Goal: Information Seeking & Learning: Learn about a topic

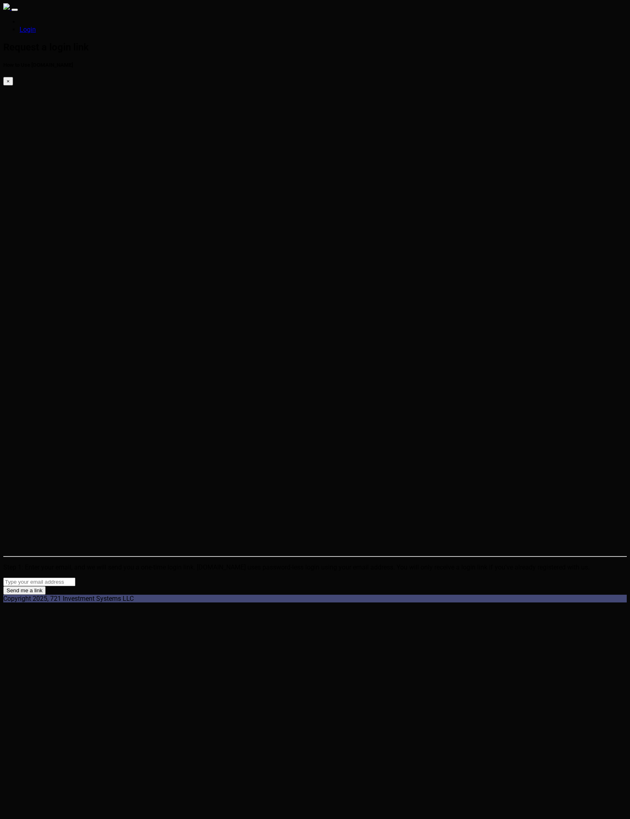
click at [131, 578] on div "Send me a link" at bounding box center [314, 586] width 623 height 17
click at [75, 578] on input "email" at bounding box center [39, 582] width 72 height 9
type input "eric@conlan.io"
click at [46, 586] on button "Send me a link" at bounding box center [24, 590] width 42 height 9
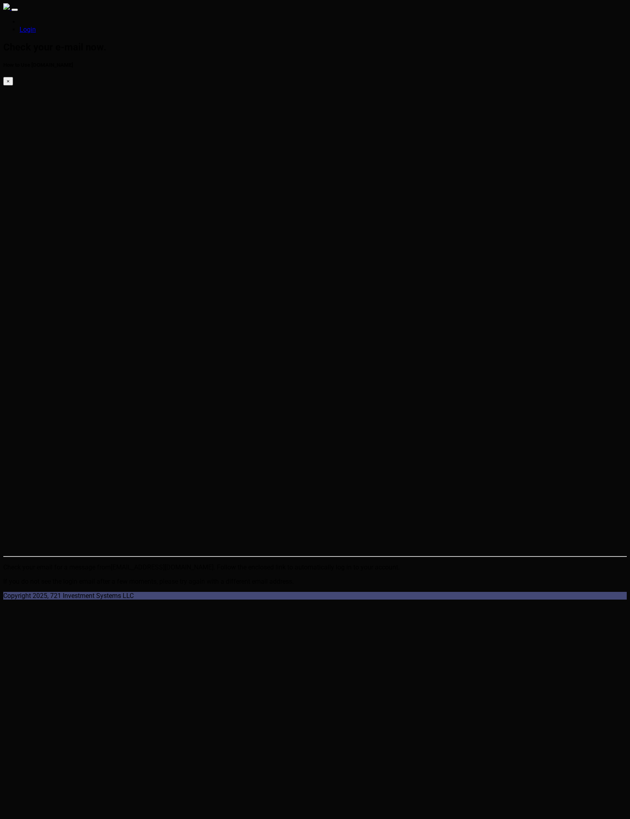
click at [206, 320] on html "Login Check your e-mail now. How to Use [DOMAIN_NAME] × Check your email for a …" at bounding box center [315, 301] width 630 height 603
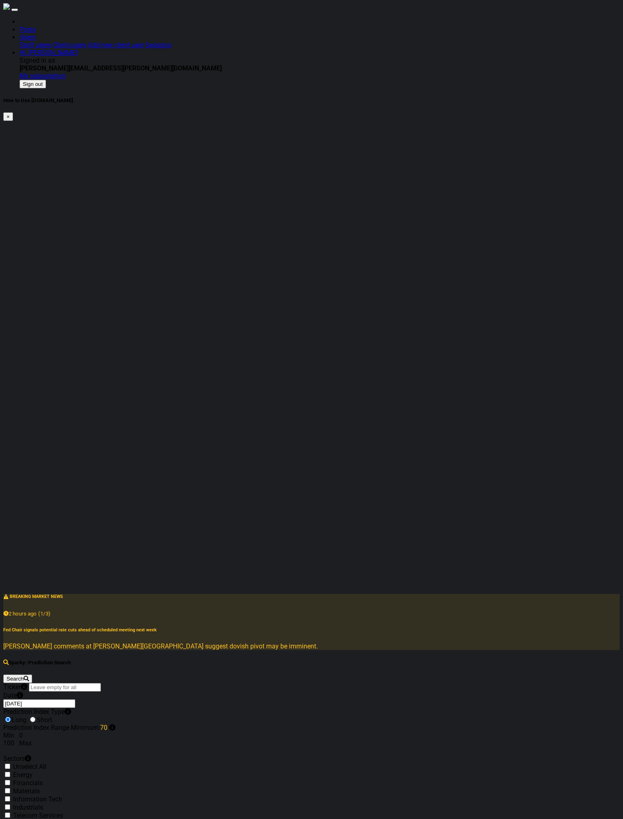
click at [163, 660] on div "Sparky: Prediction Search Search Ticker Date 2025-08-05 Prediction Index Type L…" at bounding box center [311, 800] width 617 height 281
click at [400, 594] on div "⚠️ BREAKING MARKET NEWS 2 hours ago (1/3) Fed Chair signals potential rate cuts…" at bounding box center [311, 622] width 617 height 57
click at [101, 683] on input "text" at bounding box center [65, 687] width 72 height 9
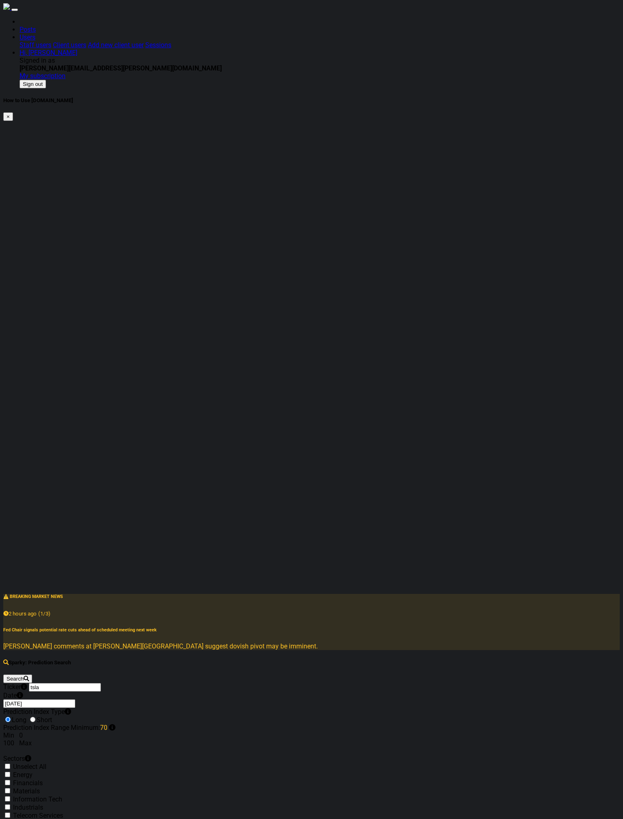
type input "tsla"
click at [3, 675] on button "Search" at bounding box center [17, 679] width 29 height 9
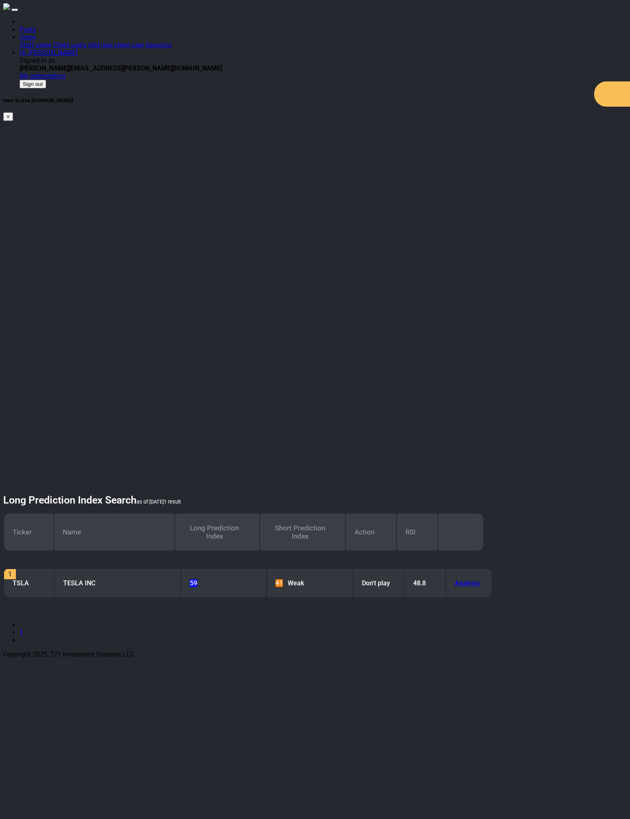
click at [132, 240] on html "Posts Users Staff users Client users Add new client user Sessions Hi, Eric Sign…" at bounding box center [315, 331] width 630 height 662
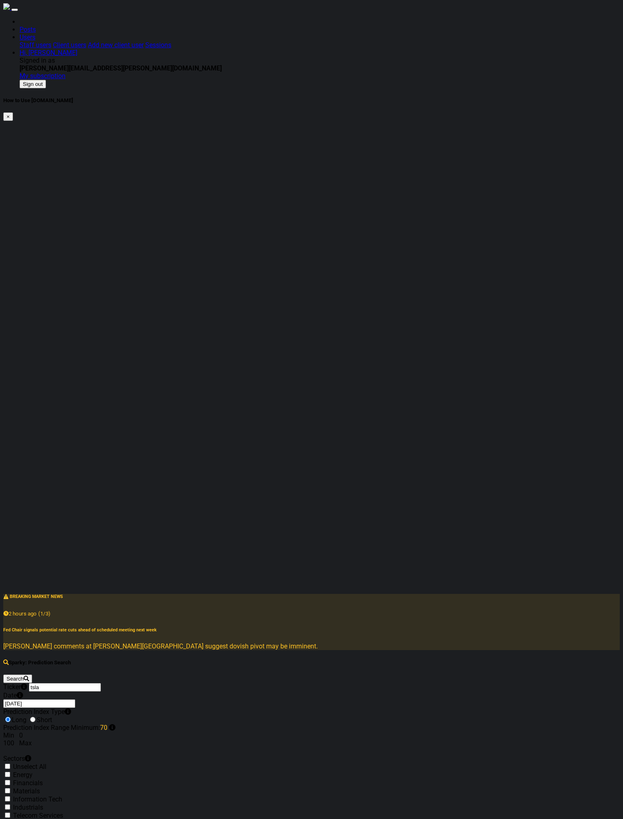
click at [143, 660] on div "Sparky: Prediction Search Search Ticker tsla Date 2025-08-05 Prediction Index T…" at bounding box center [311, 800] width 617 height 281
click at [52, 716] on label "Short" at bounding box center [40, 720] width 24 height 8
radio input "true"
click at [26, 716] on label "Long" at bounding box center [14, 720] width 23 height 8
drag, startPoint x: 137, startPoint y: 283, endPoint x: 182, endPoint y: 288, distance: 45.4
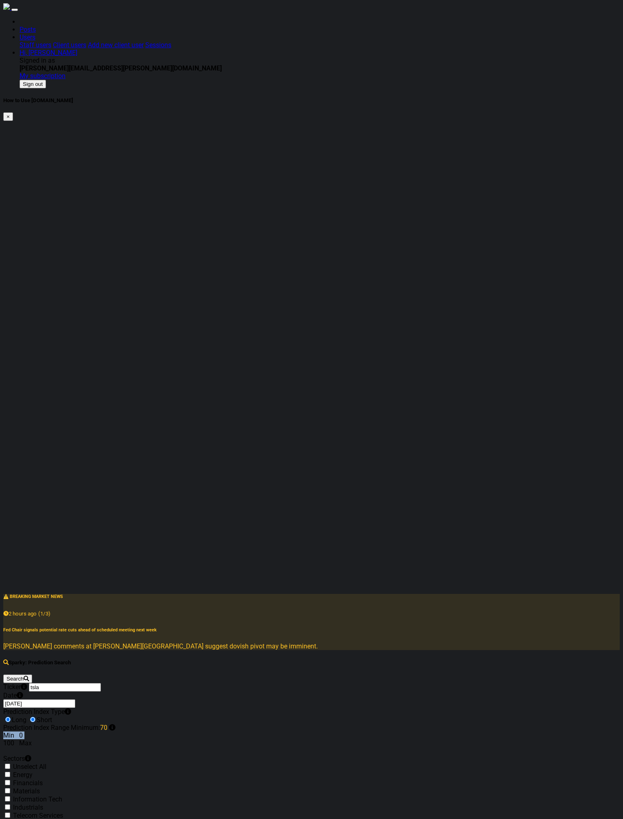
click at [182, 732] on div "Min 0 100 Max" at bounding box center [311, 739] width 617 height 15
click at [180, 732] on div "Min 0 100 Max" at bounding box center [311, 739] width 617 height 15
click at [155, 660] on div "Sparky: Prediction Search Search Ticker tsla Date 2025-08-05 Prediction Index T…" at bounding box center [311, 800] width 617 height 281
click at [140, 660] on div "Sparky: Prediction Search Search Ticker Date [DATE] Prediction Index Type Long …" at bounding box center [311, 797] width 617 height 274
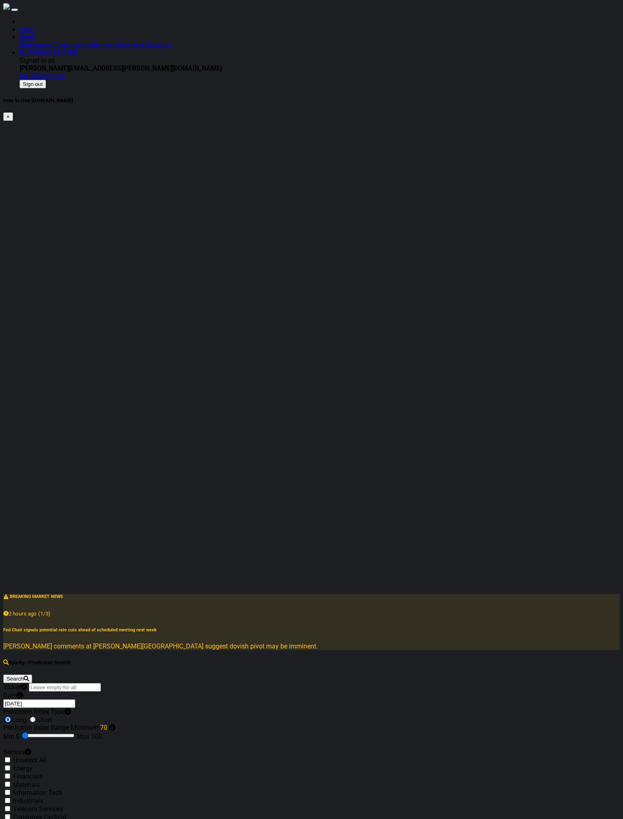
click at [149, 724] on div "Prediction Index Range Minimum: 70 Min 0 Max 100" at bounding box center [311, 736] width 617 height 24
drag, startPoint x: 151, startPoint y: 285, endPoint x: 158, endPoint y: 288, distance: 8.2
type input "70"
click at [75, 733] on input "range" at bounding box center [48, 736] width 53 height 7
click at [109, 660] on div "Sparky: Prediction Search Search Ticker Date [DATE] Prediction Index Type Long …" at bounding box center [311, 797] width 617 height 275
